Goal: Task Accomplishment & Management: Use online tool/utility

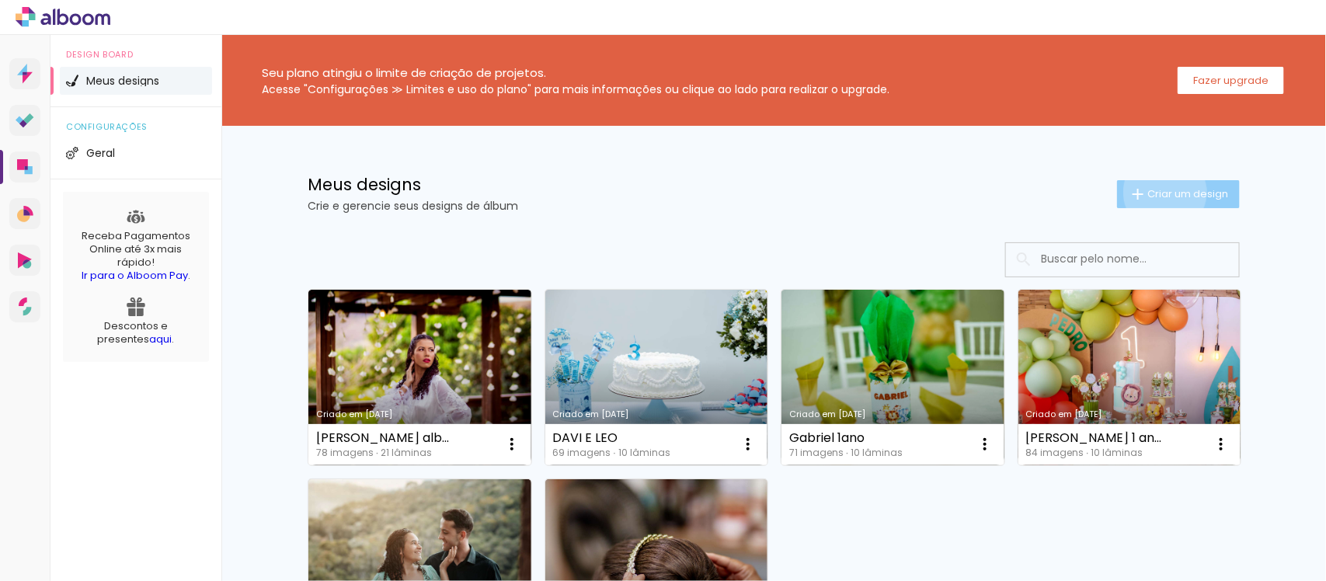
click at [1155, 192] on span "Criar um design" at bounding box center [1187, 194] width 81 height 10
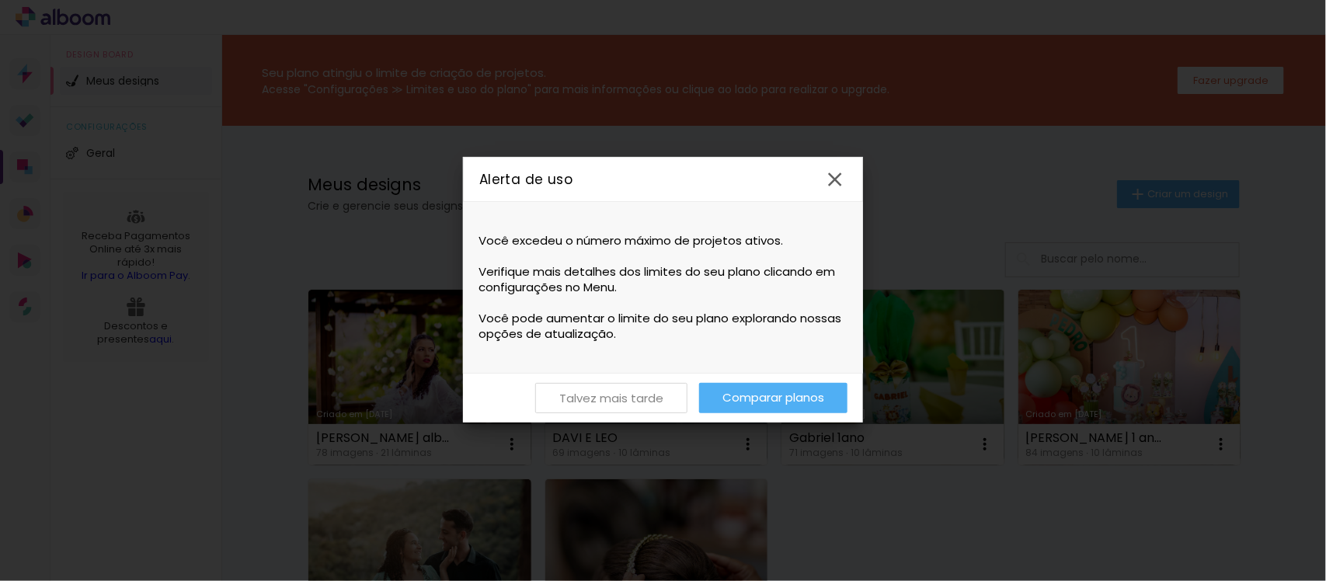
click at [0, 0] on slot "Talvez mais tarde" at bounding box center [0, 0] width 0 height 0
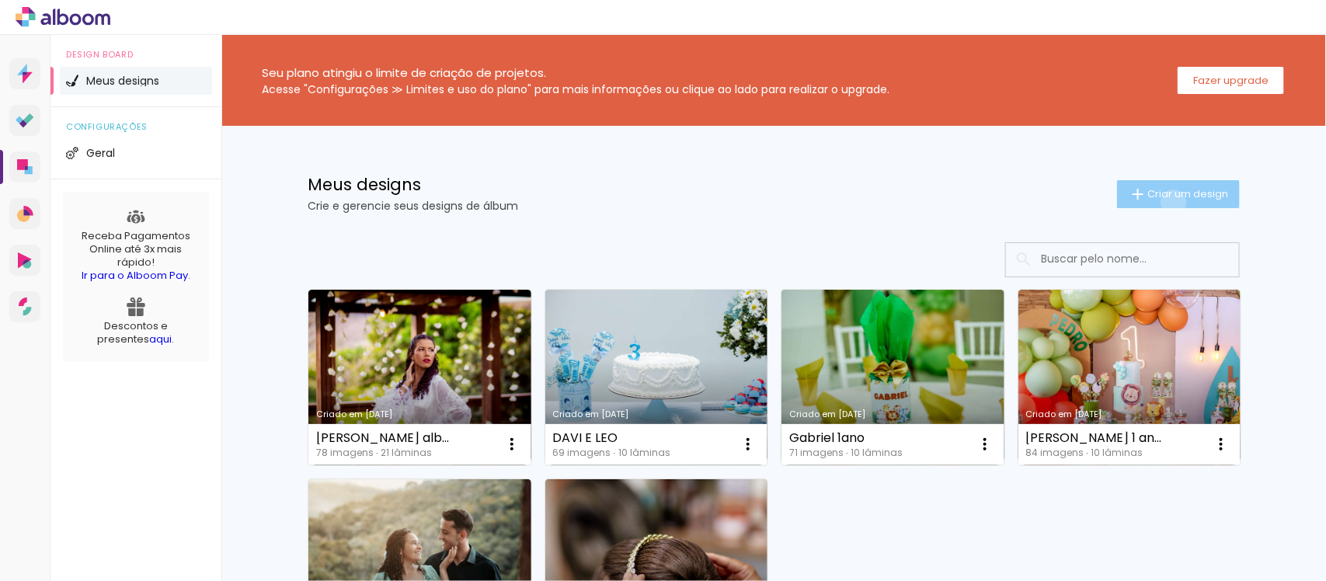
click at [1164, 202] on paper-button "Criar um design" at bounding box center [1178, 194] width 123 height 28
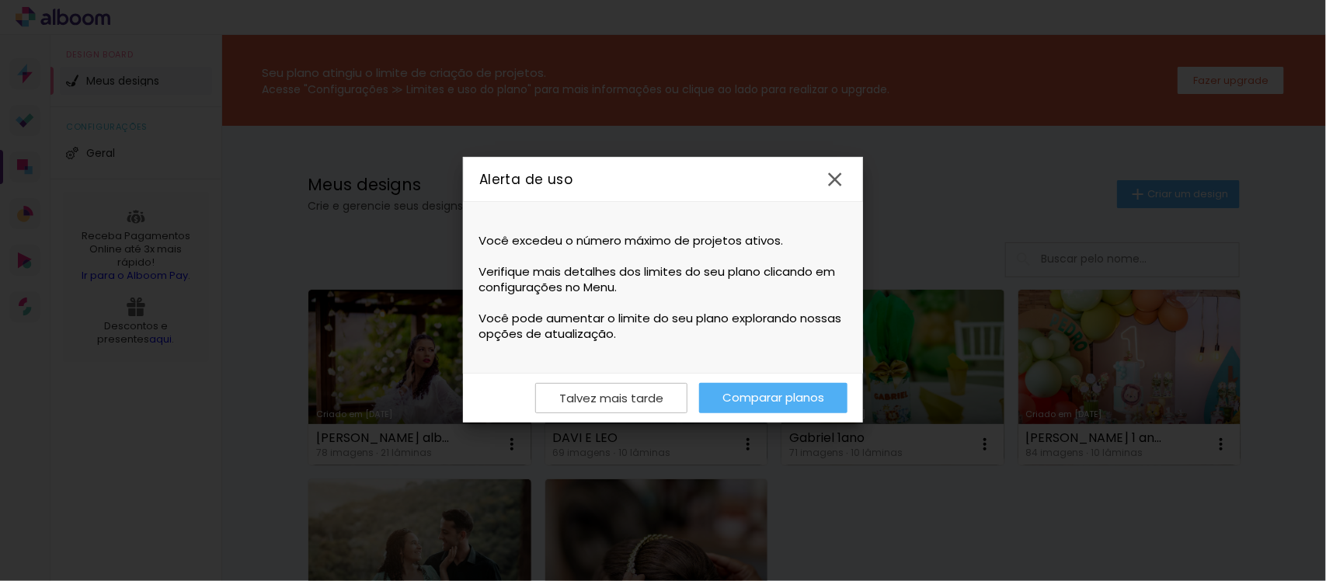
drag, startPoint x: 604, startPoint y: 241, endPoint x: 700, endPoint y: 239, distance: 95.6
click at [700, 239] on span "Você excedeu o número máximo de projetos ativos." at bounding box center [662, 241] width 369 height 16
click at [705, 239] on span "Você excedeu o número máximo de projetos ativos." at bounding box center [662, 241] width 369 height 16
drag, startPoint x: 579, startPoint y: 270, endPoint x: 612, endPoint y: 270, distance: 33.4
click at [612, 270] on span "Verifique mais detalhes dos limites do seu plano clicando em configurações no M…" at bounding box center [662, 279] width 369 height 31
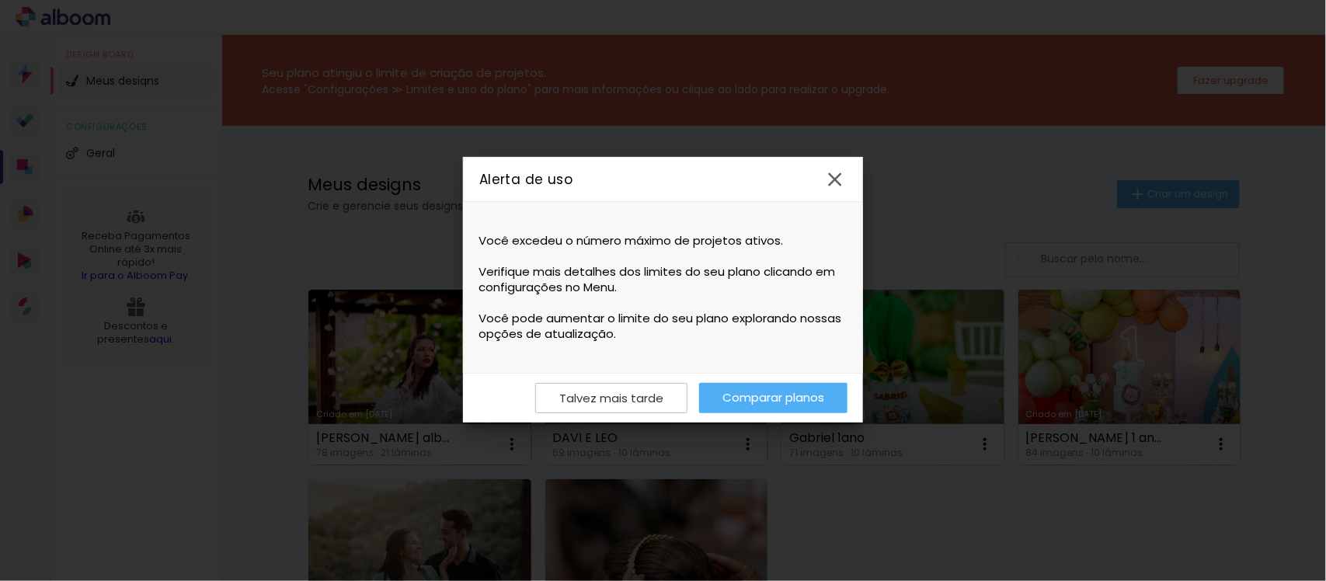
click at [619, 270] on span "Verifique mais detalhes dos limites do seu plano clicando em configurações no M…" at bounding box center [662, 279] width 369 height 31
drag, startPoint x: 680, startPoint y: 265, endPoint x: 758, endPoint y: 268, distance: 77.7
click at [736, 265] on span "Verifique mais detalhes dos limites do seu plano clicando em configurações no M…" at bounding box center [662, 279] width 369 height 31
click at [760, 269] on span "Verifique mais detalhes dos limites do seu plano clicando em configurações no M…" at bounding box center [662, 279] width 369 height 31
click at [827, 186] on iron-icon at bounding box center [834, 179] width 23 height 23
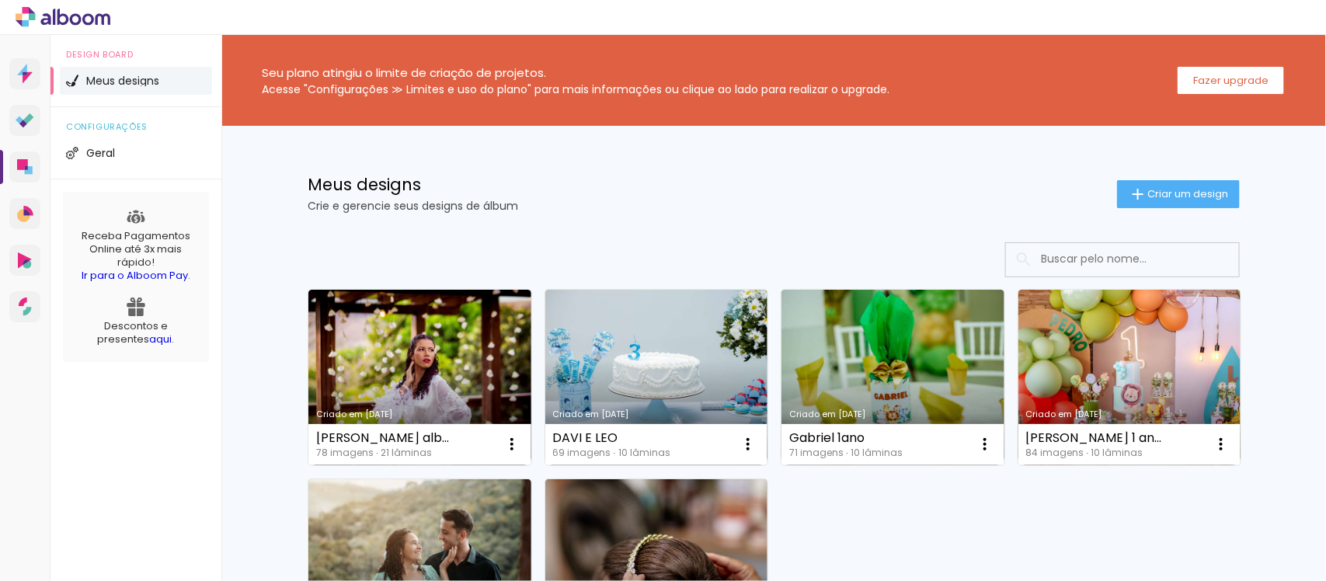
scroll to position [97, 0]
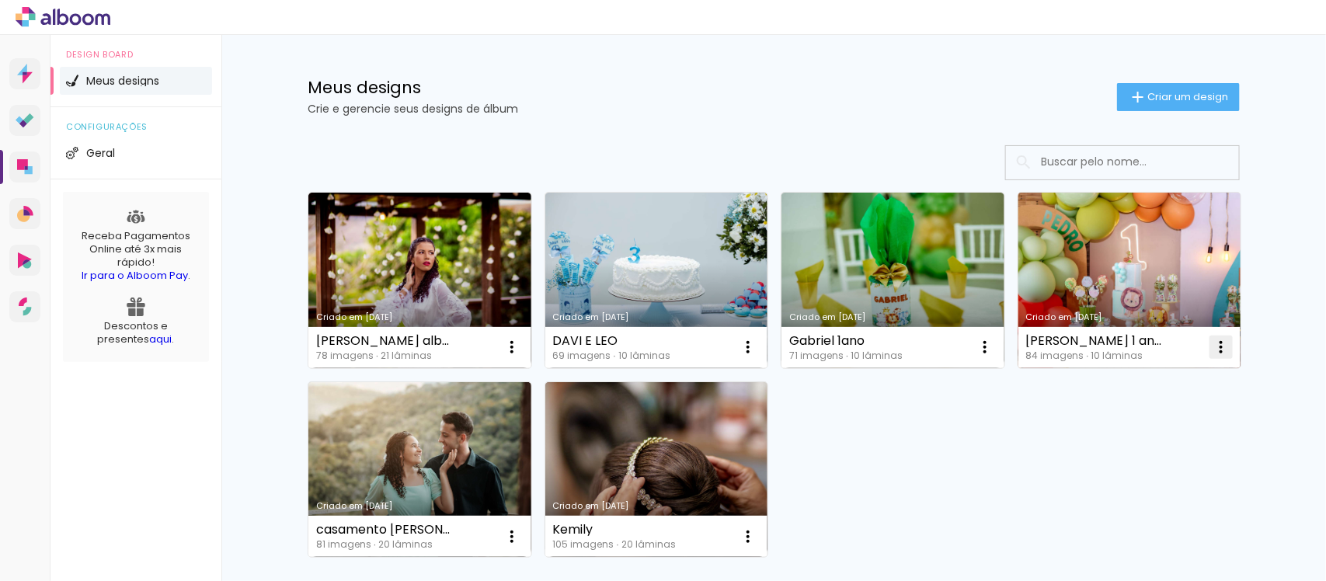
click at [521, 351] on iron-icon at bounding box center [512, 347] width 19 height 19
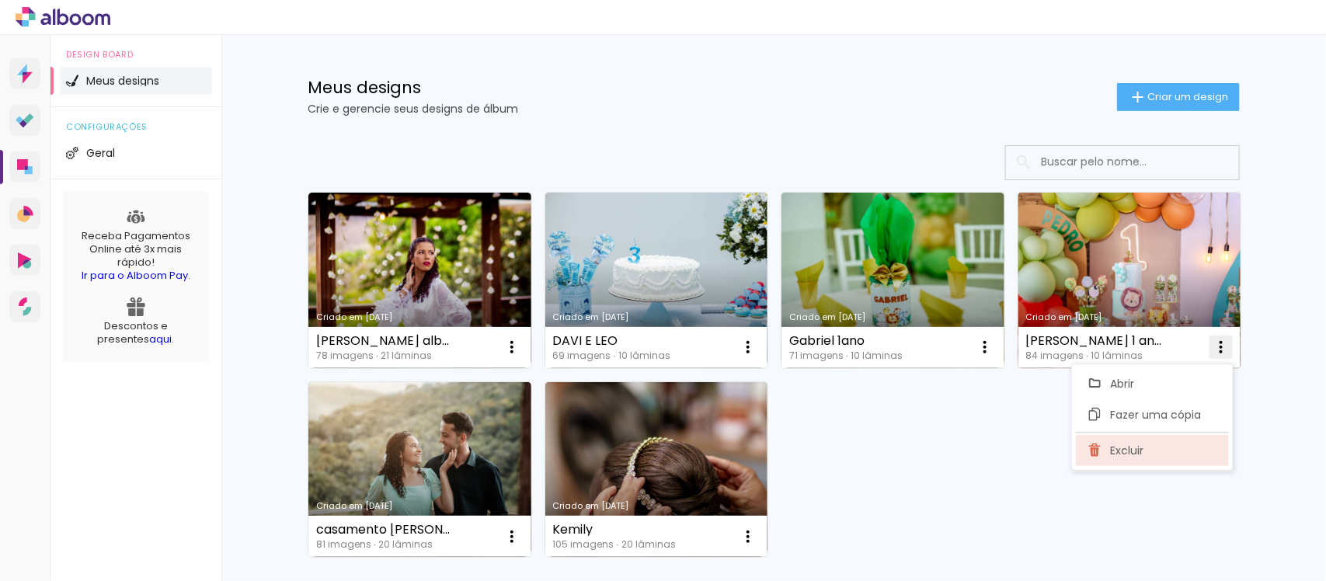
click at [1110, 448] on span "Excluir" at bounding box center [1126, 450] width 33 height 11
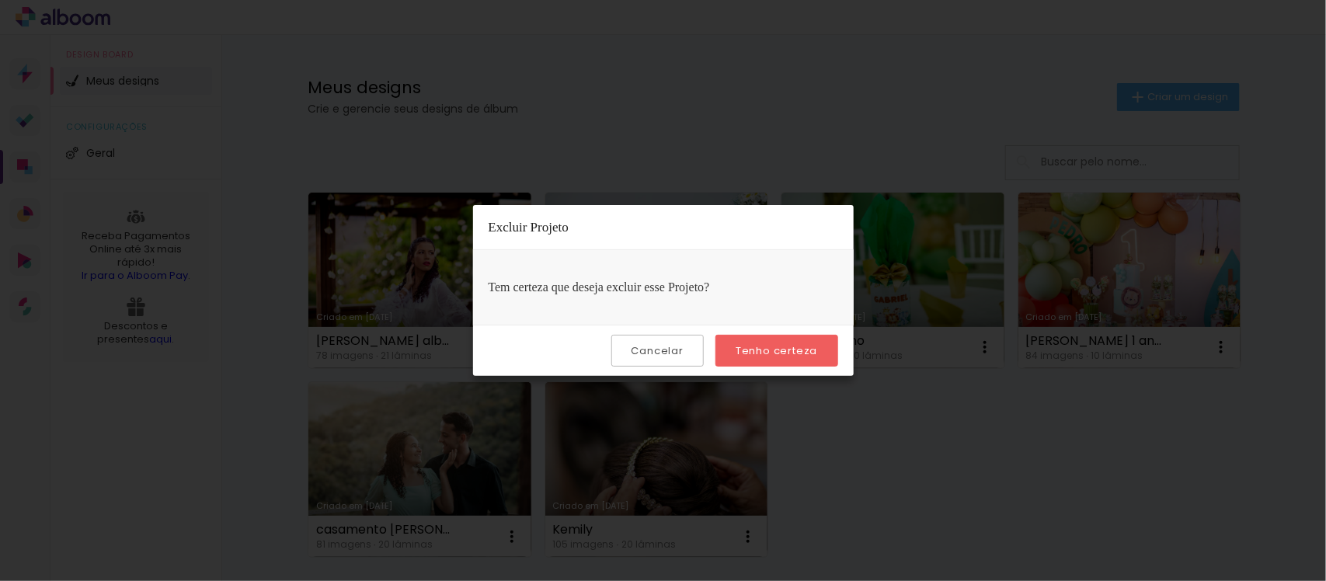
click at [0, 0] on slot "Tenho certeza" at bounding box center [0, 0] width 0 height 0
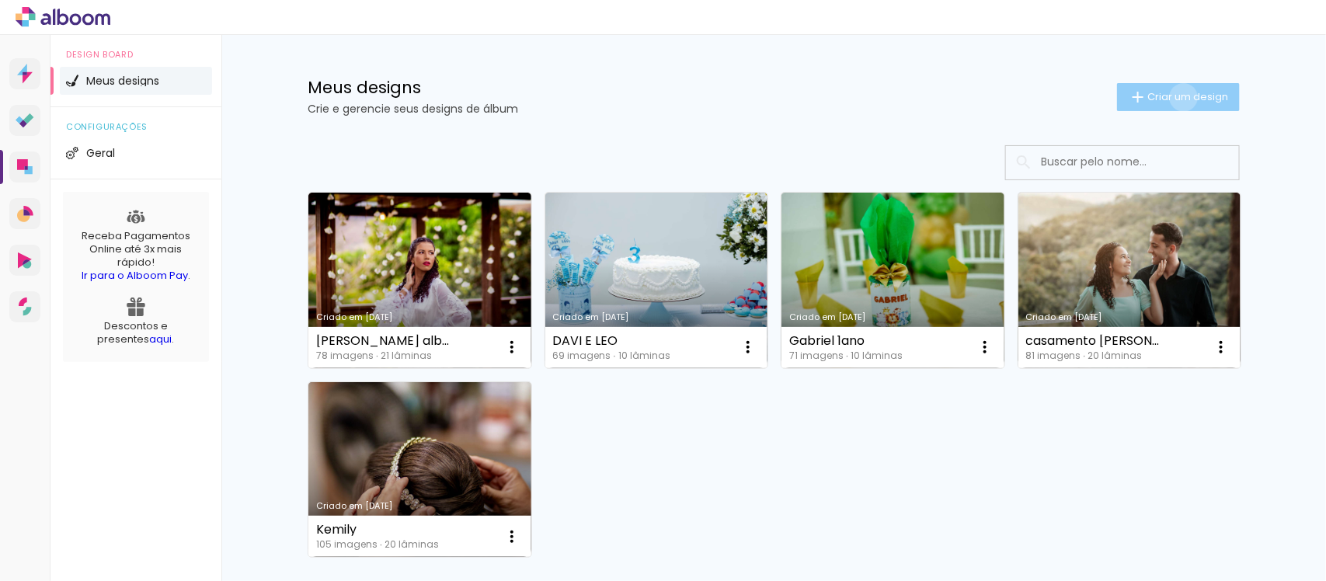
click at [1174, 97] on span "Criar um design" at bounding box center [1187, 97] width 81 height 10
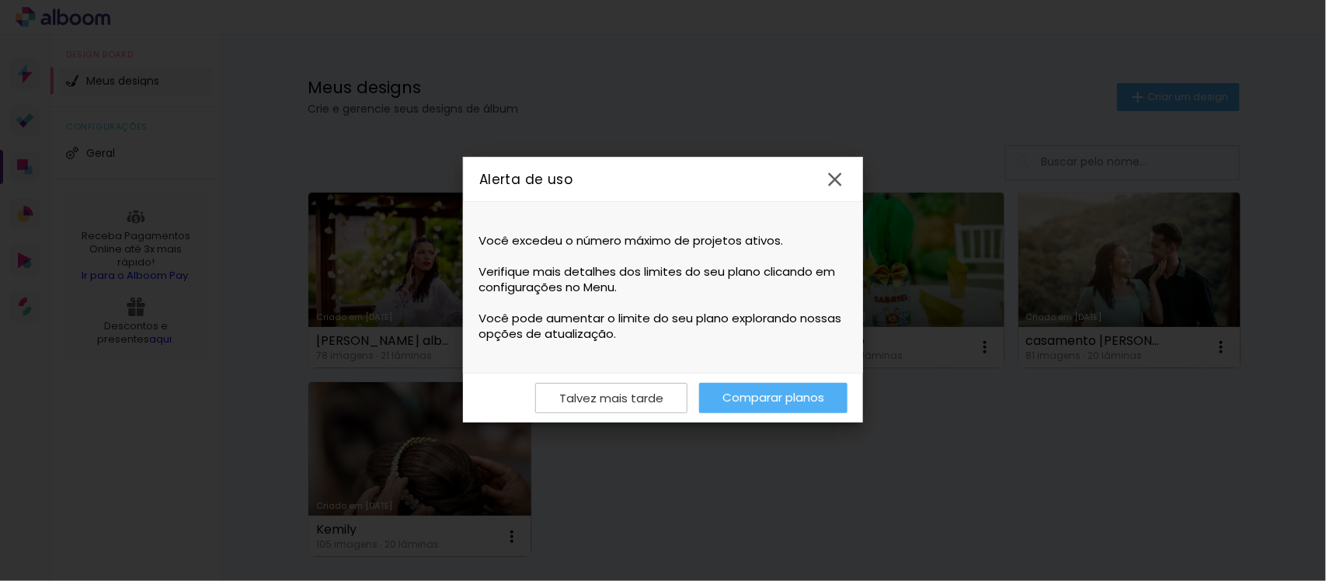
click at [837, 181] on iron-icon at bounding box center [834, 179] width 23 height 23
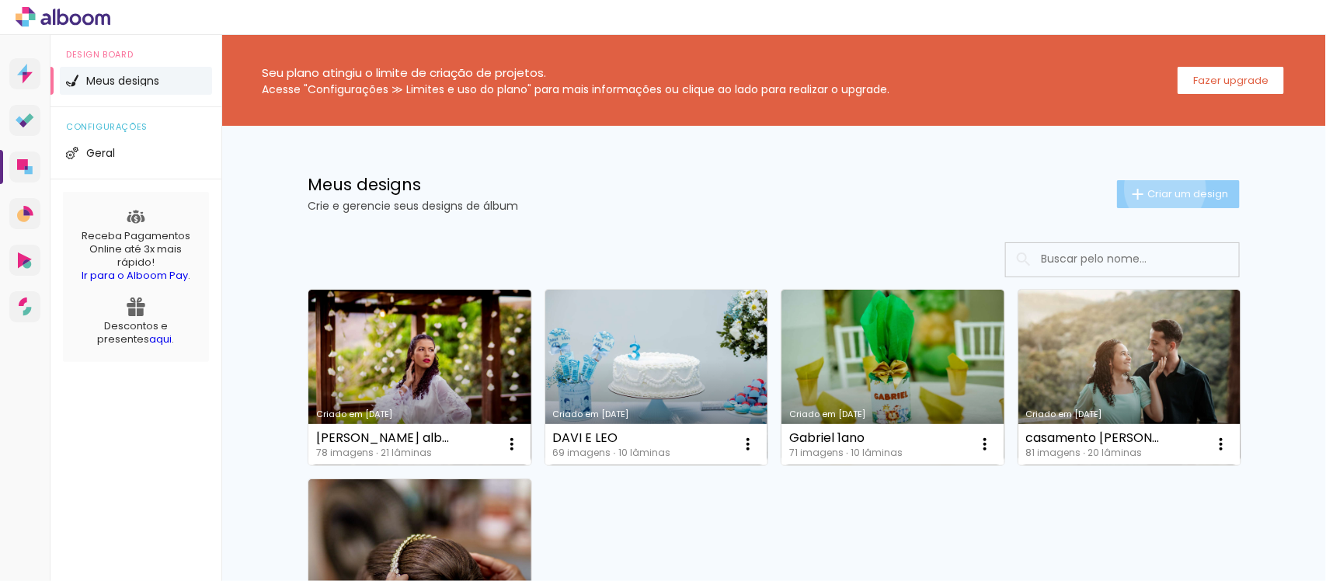
click at [1155, 189] on span "Criar um design" at bounding box center [1187, 194] width 81 height 10
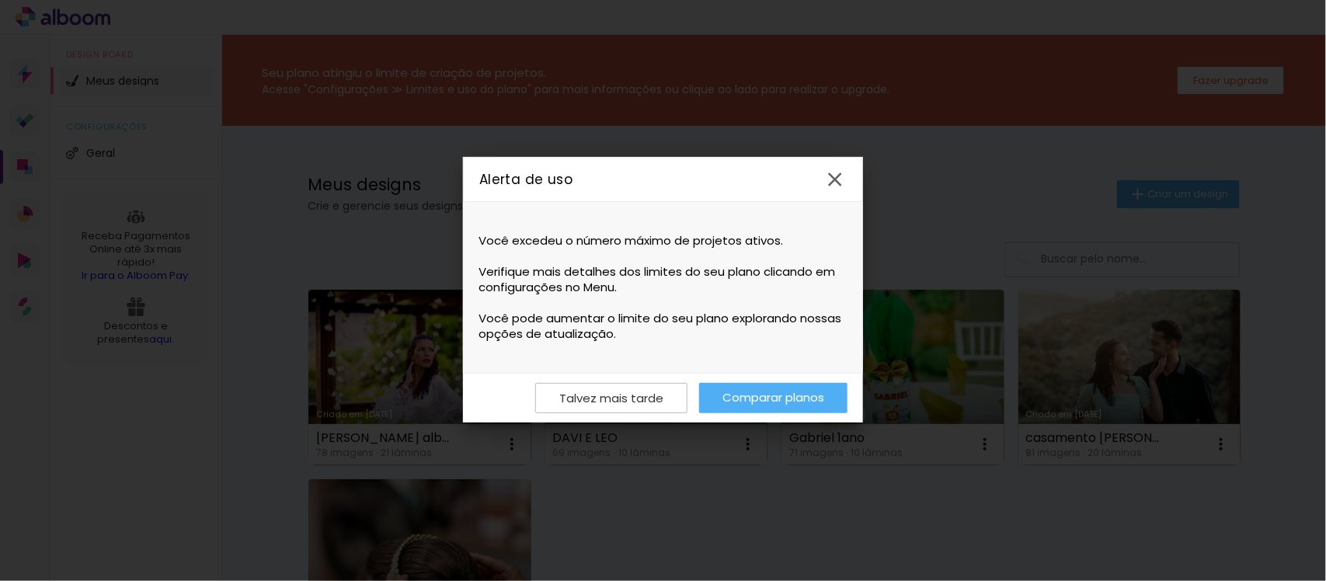
click at [534, 318] on span "Você pode aumentar o limite do seu plano explorando nossas opções de atualizaçã…" at bounding box center [662, 326] width 369 height 31
click at [612, 353] on div "Você excedeu o número máximo de projetos ativos. Verifique mais detalhes dos li…" at bounding box center [663, 287] width 400 height 171
click at [782, 396] on link "Comparar planos" at bounding box center [773, 398] width 148 height 30
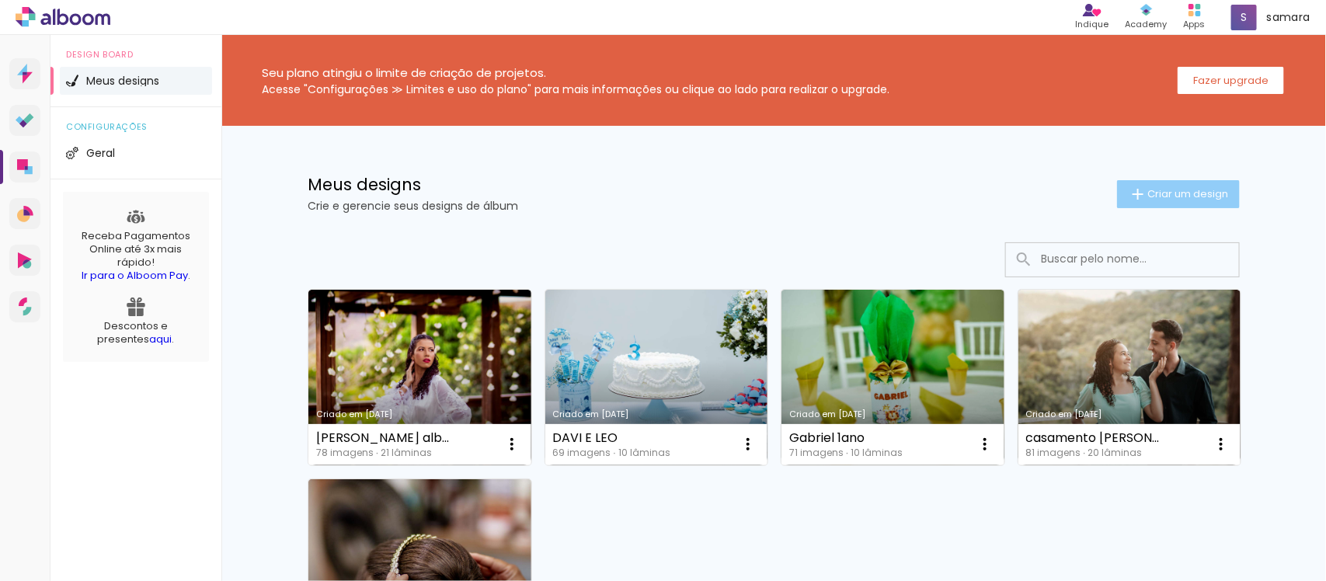
click at [1157, 183] on paper-button "Criar um design" at bounding box center [1178, 194] width 123 height 28
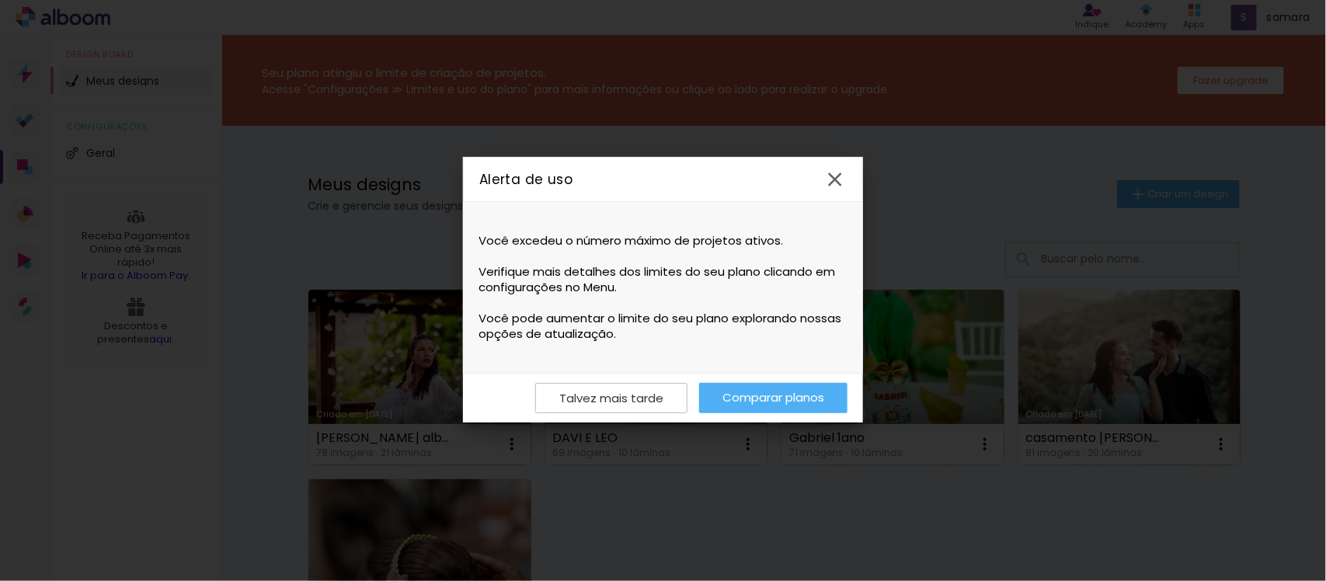
click at [835, 173] on iron-icon at bounding box center [834, 179] width 23 height 23
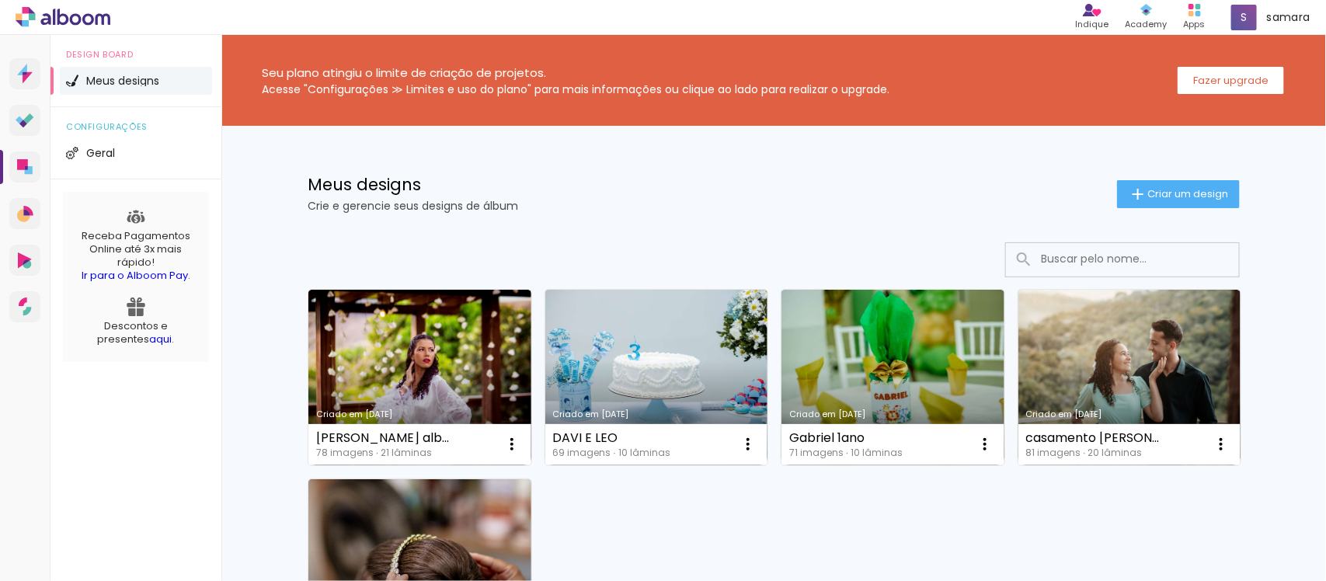
scroll to position [97, 0]
